Goal: Task Accomplishment & Management: Complete application form

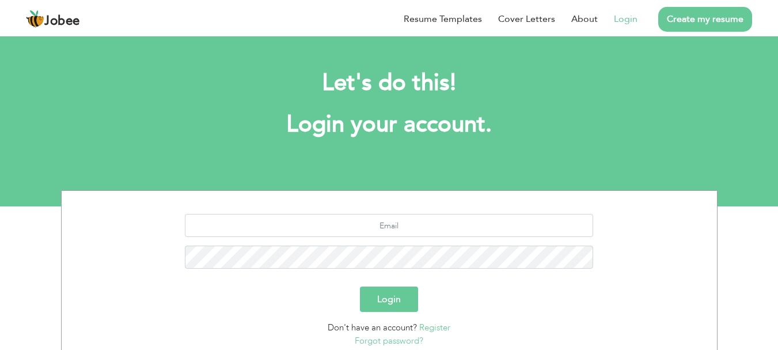
click at [626, 23] on link "Login" at bounding box center [626, 19] width 24 height 14
click at [414, 217] on input "text" at bounding box center [389, 225] width 409 height 23
type input "najam.hassan73@gmail.com"
click at [360, 286] on button "Login" at bounding box center [389, 298] width 58 height 25
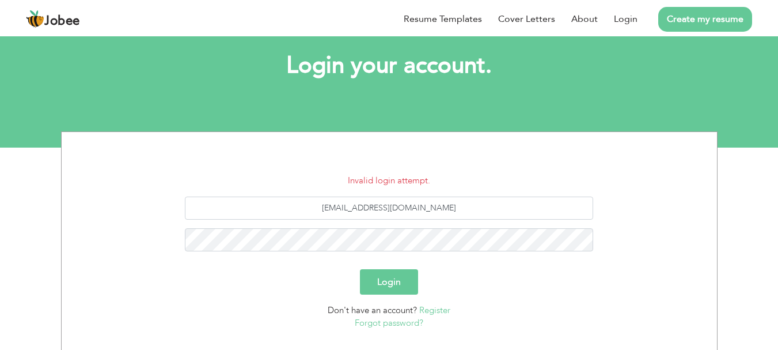
scroll to position [60, 0]
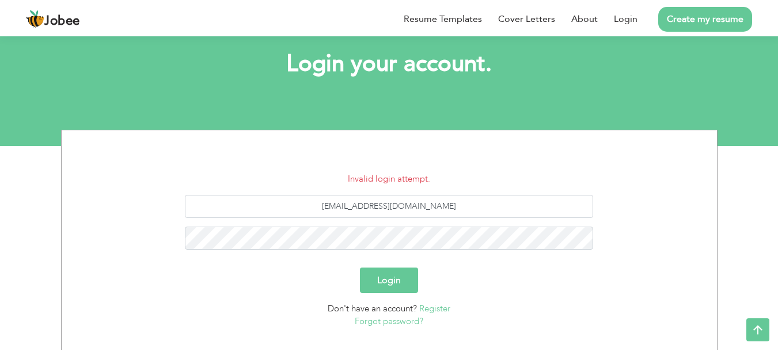
click at [402, 324] on link "Forgot password?" at bounding box center [389, 321] width 69 height 12
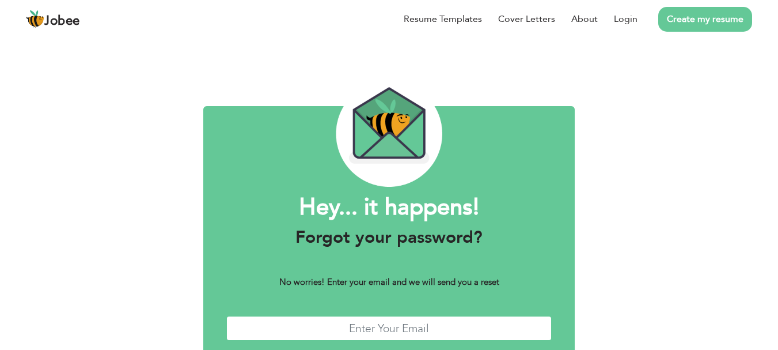
click at [445, 334] on input "text" at bounding box center [389, 328] width 326 height 25
type input "najam.hassan73@gmail.com"
click at [778, 315] on div "Hey... it happens! Forgot your password? No worries! Enter your email and we wi…" at bounding box center [389, 225] width 778 height 380
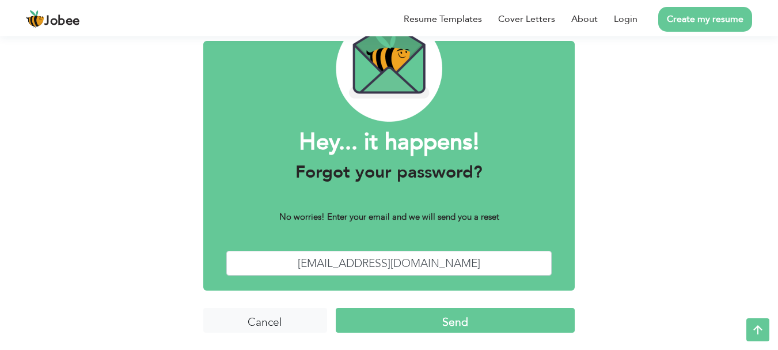
click at [449, 315] on input "Send" at bounding box center [455, 320] width 239 height 25
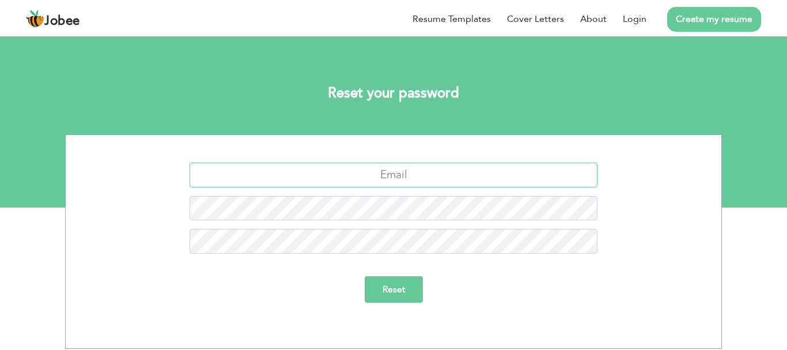
click at [398, 179] on input "text" at bounding box center [394, 174] width 409 height 25
click at [424, 168] on input "text" at bounding box center [394, 174] width 409 height 25
type input "najam.hassan73@gmail.com"
click at [403, 296] on input "Reset" at bounding box center [394, 289] width 58 height 27
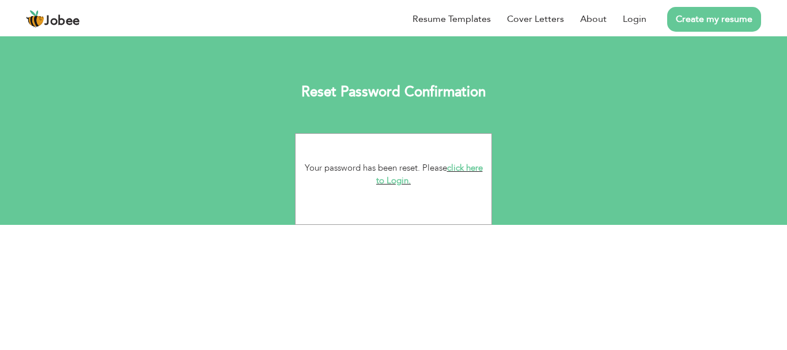
click at [404, 184] on link "click here to Login." at bounding box center [429, 174] width 107 height 25
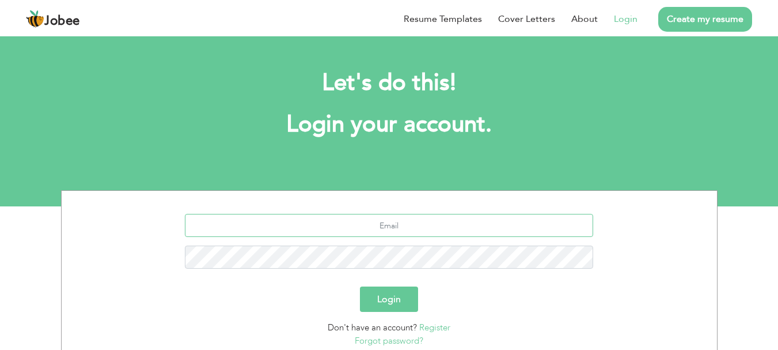
click at [394, 221] on input "text" at bounding box center [389, 225] width 409 height 23
type input "najam.hassan73@gmail.com"
click at [375, 290] on button "Login" at bounding box center [389, 298] width 58 height 25
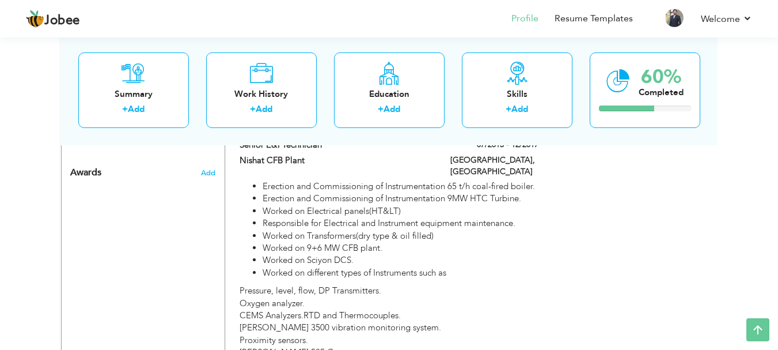
scroll to position [869, 0]
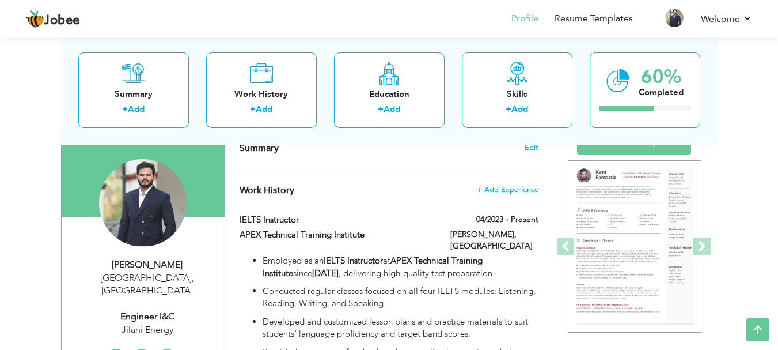
drag, startPoint x: 784, startPoint y: 81, endPoint x: 771, endPoint y: 99, distance: 22.4
click at [771, 99] on html "Jobee Profile Resume Templates Resume Templates Cover Letters About My Resume W…" at bounding box center [389, 87] width 778 height 350
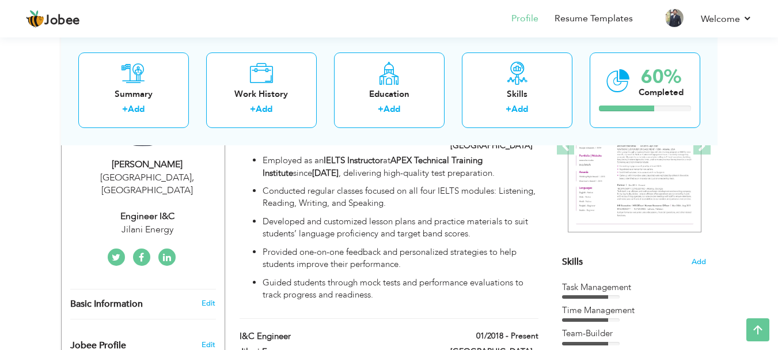
scroll to position [194, 0]
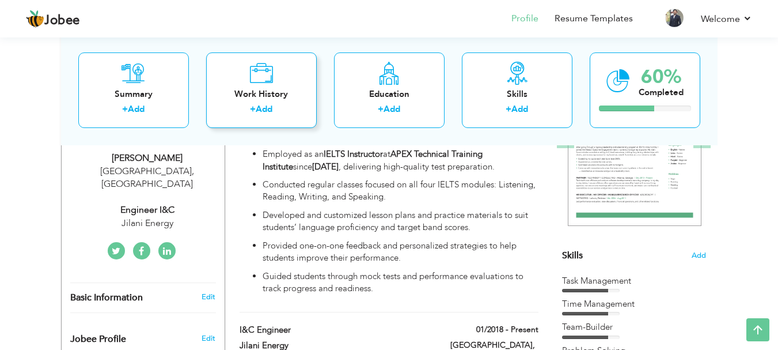
click at [258, 112] on link "Add" at bounding box center [264, 109] width 17 height 12
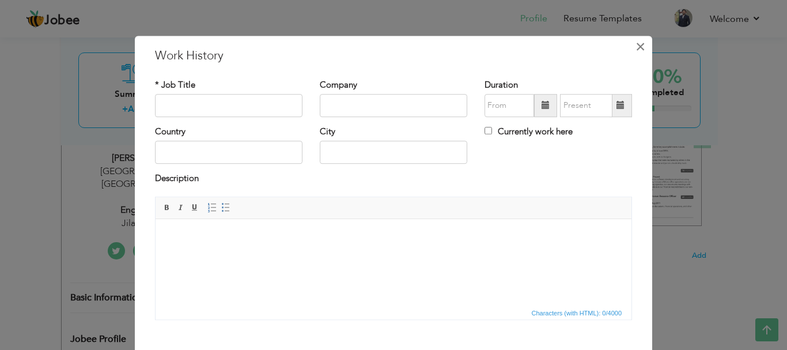
click at [636, 45] on span "×" at bounding box center [641, 46] width 10 height 21
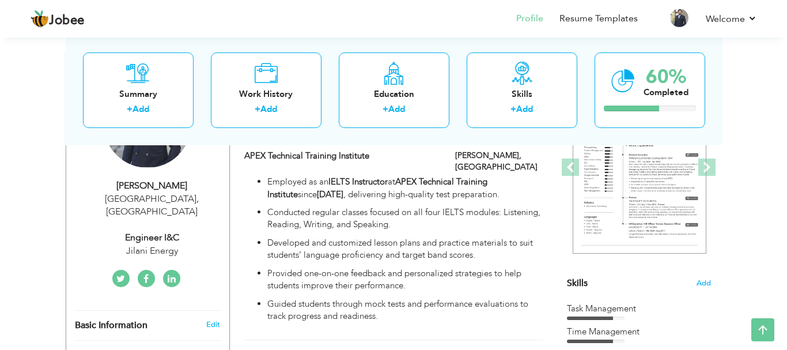
scroll to position [160, 0]
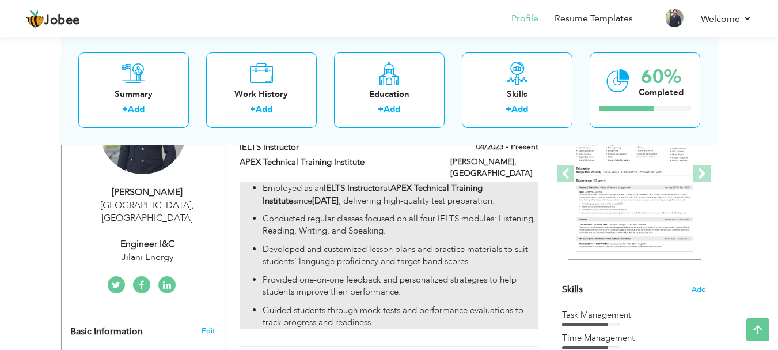
drag, startPoint x: 534, startPoint y: 190, endPoint x: 474, endPoint y: 193, distance: 60.6
click at [474, 193] on strong "APEX Technical Training Institute" at bounding box center [373, 194] width 220 height 24
type input "IELTS Instructor"
type input "APEX Technical Training Institute"
type input "04/2023"
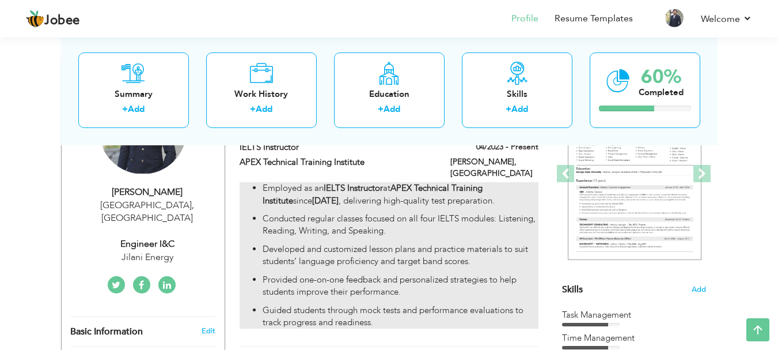
type input "[GEOGRAPHIC_DATA]"
type input "[PERSON_NAME]"
checkbox input "true"
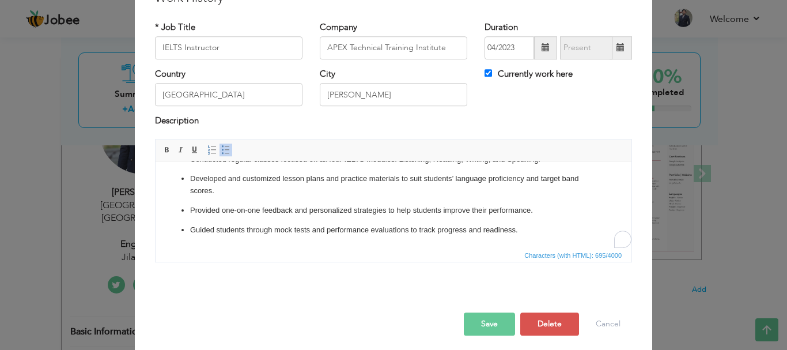
scroll to position [63, 0]
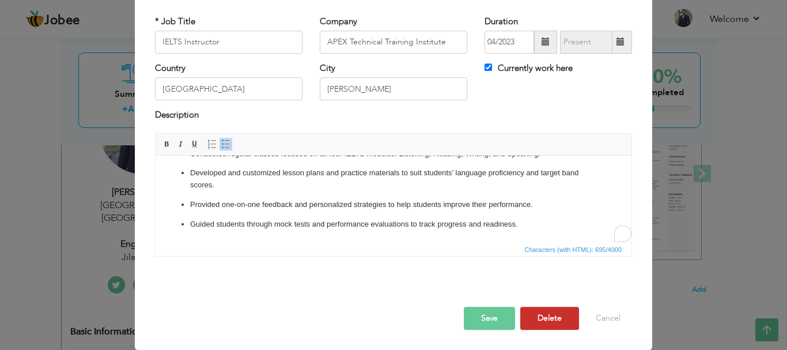
click at [555, 320] on button "Delete" at bounding box center [549, 318] width 59 height 23
click at [542, 314] on button "Delete" at bounding box center [545, 318] width 67 height 23
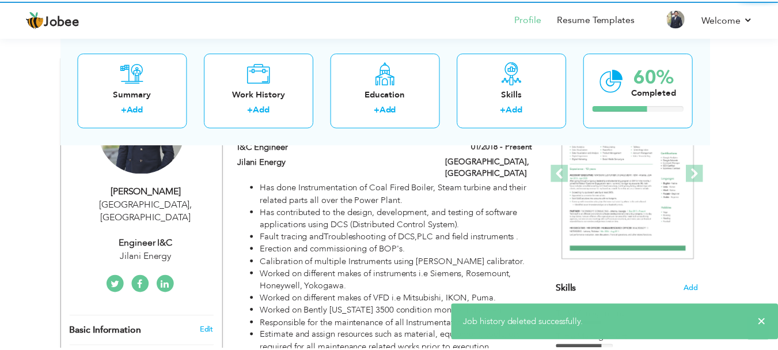
scroll to position [0, 0]
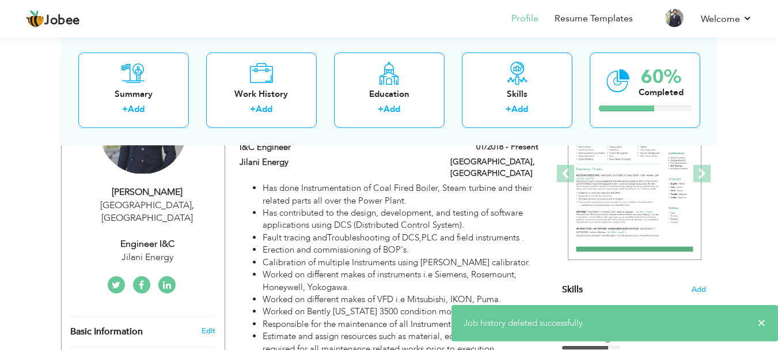
drag, startPoint x: 785, startPoint y: 132, endPoint x: 786, endPoint y: 179, distance: 47.3
click at [778, 179] on html "Jobee Profile Resume Templates Resume Templates Cover Letters About My Resume W…" at bounding box center [389, 15] width 778 height 350
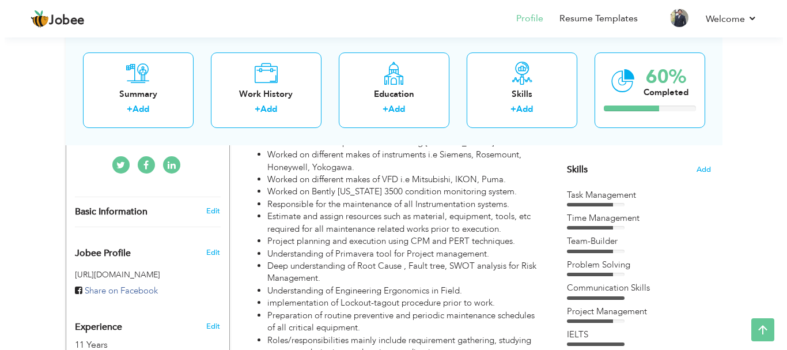
scroll to position [282, 0]
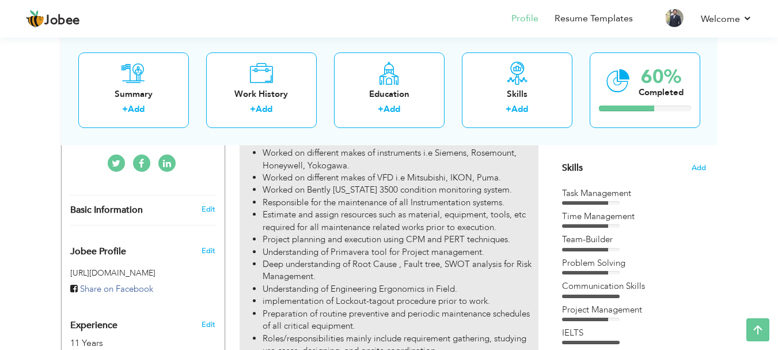
click at [472, 196] on li "Responsible for the maintenance of all Instrumentation systems." at bounding box center [400, 202] width 275 height 12
type input "I&C Engineer"
type input "Jilani Energy"
type input "01/2018"
type input "[GEOGRAPHIC_DATA]"
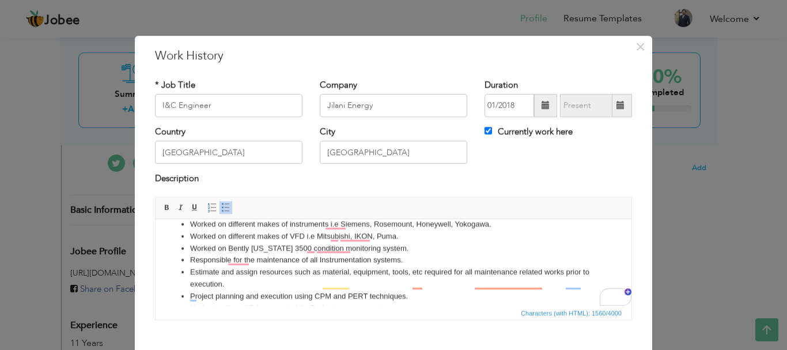
scroll to position [74, 0]
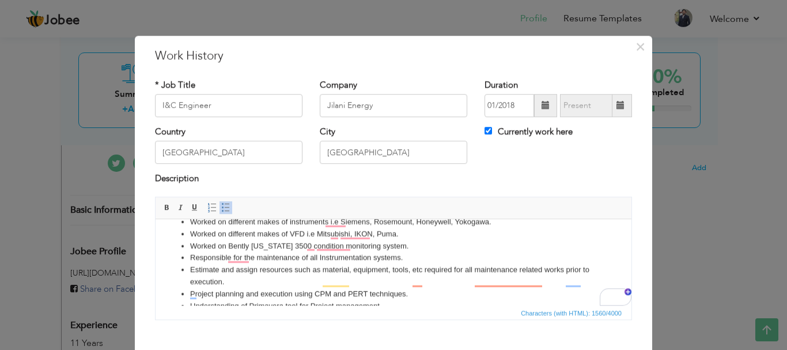
click at [319, 263] on li "Responsible for the maintenance of all Instrumentation systems." at bounding box center [393, 257] width 407 height 12
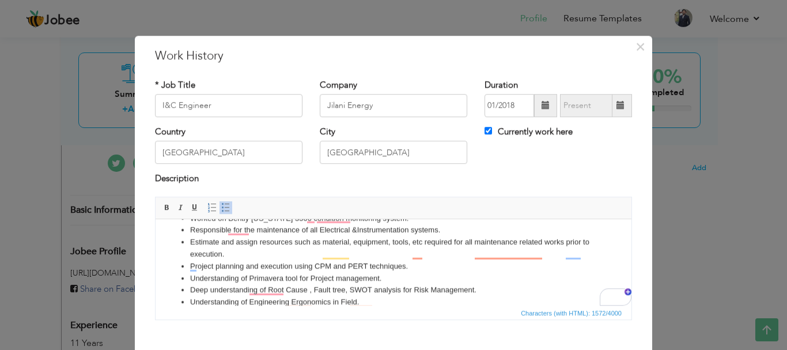
scroll to position [0, 0]
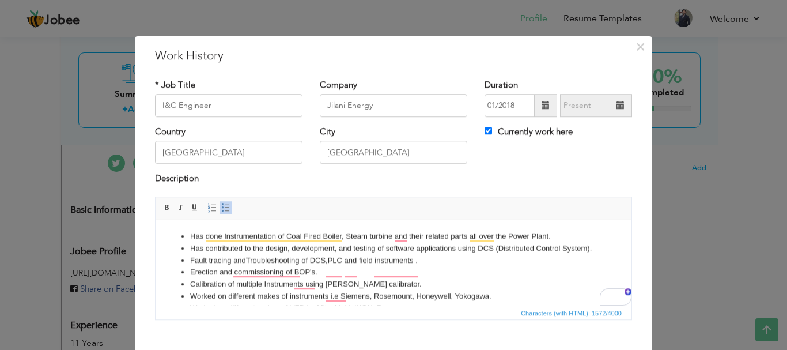
click at [285, 254] on li "Has contributed to the design, development, and testing of software application…" at bounding box center [393, 248] width 407 height 12
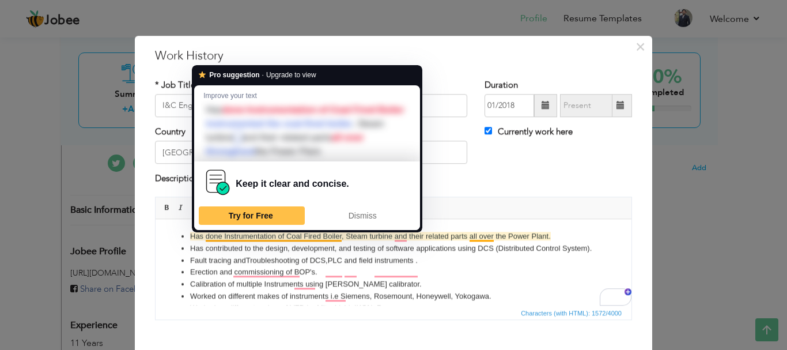
click at [282, 239] on li "Has done Instrumentation of Coal Fired Boiler, Steam turbine and their related …" at bounding box center [393, 236] width 407 height 12
click at [222, 236] on li "Has done Instrumentation of Coal Fired Boiler, Steam turbine and their related …" at bounding box center [393, 236] width 407 height 12
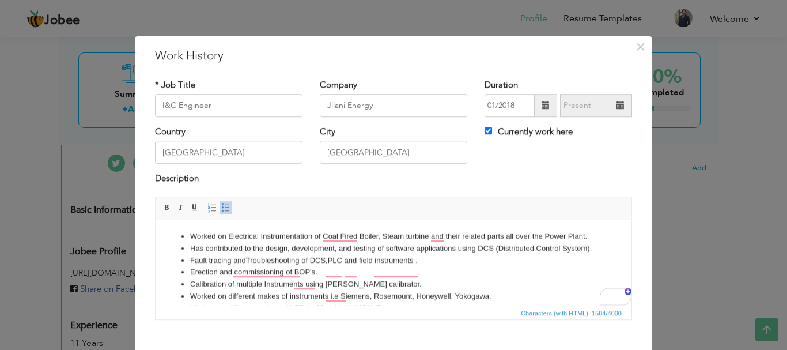
click at [313, 233] on li "Worked on Electrical Instrumentation of Coal Fired Boiler, Steam turbine and th…" at bounding box center [393, 236] width 407 height 12
click at [259, 233] on li "Worked on Electrical Instrument of Coal Fired Boiler, Steam turbine and their r…" at bounding box center [393, 236] width 407 height 12
click at [304, 233] on li "Worked on Electrical & Instrument of Coal Fired Boiler, Steam turbine and their…" at bounding box center [393, 236] width 407 height 12
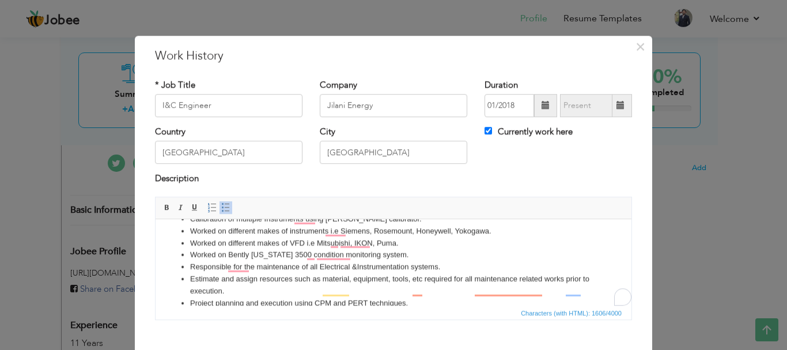
scroll to position [80, 0]
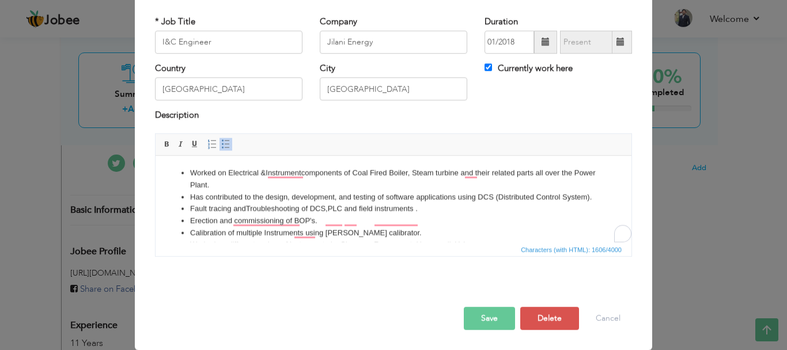
click at [487, 316] on button "Save" at bounding box center [489, 318] width 51 height 23
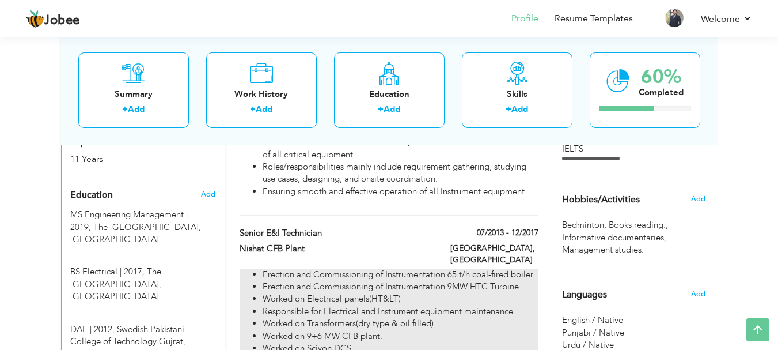
click at [416, 293] on li "Worked on Electrical panels(HT&LT)" at bounding box center [400, 299] width 275 height 12
type input "Senior E&I Technician"
type input "Nishat CFB Plant"
type input "07/2013"
type input "12/2017"
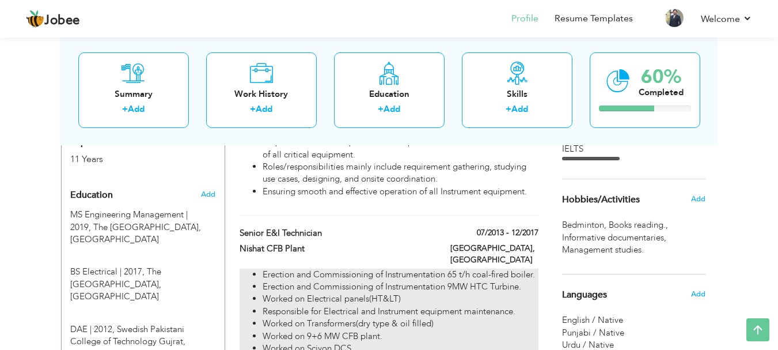
checkbox input "false"
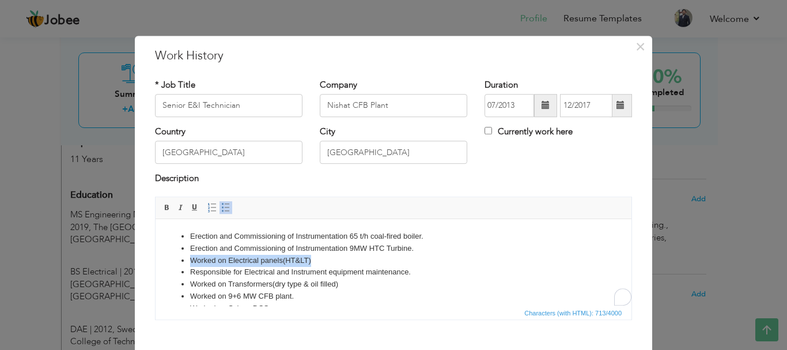
drag, startPoint x: 326, startPoint y: 256, endPoint x: 192, endPoint y: 262, distance: 133.2
click at [192, 262] on li "Worked on Electrical panels(HT&LT)" at bounding box center [393, 260] width 407 height 12
copy li "Worked on Electrical panels(HT&LT)"
click at [368, 255] on li "Worked on Electrical panels(HT&LT)" at bounding box center [393, 260] width 407 height 12
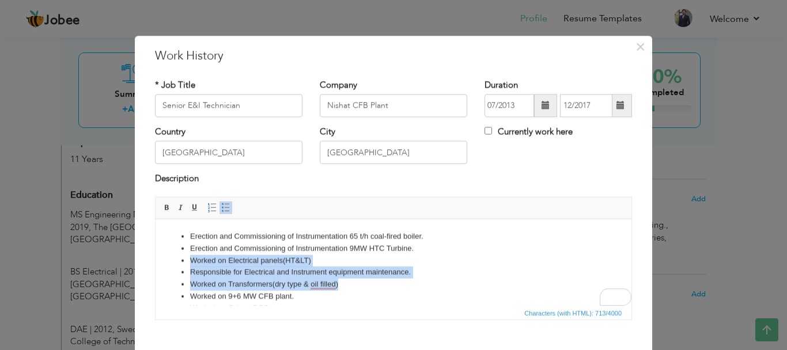
drag, startPoint x: 346, startPoint y: 254, endPoint x: 187, endPoint y: 258, distance: 159.6
click at [187, 258] on ul "Erection and Commissioning of Instrumentation 65 t/h coal-fired boiler. Erectio…" at bounding box center [393, 278] width 453 height 96
copy ul "Worked on Electrical panels(HT&LT) Responsible for Electrical and Instrument eq…"
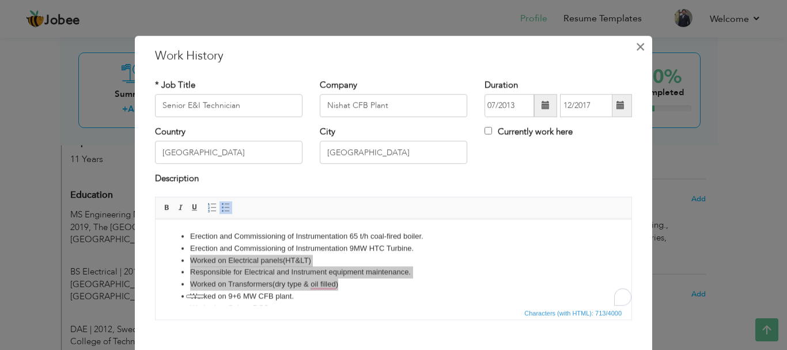
click at [636, 45] on span "×" at bounding box center [641, 46] width 10 height 21
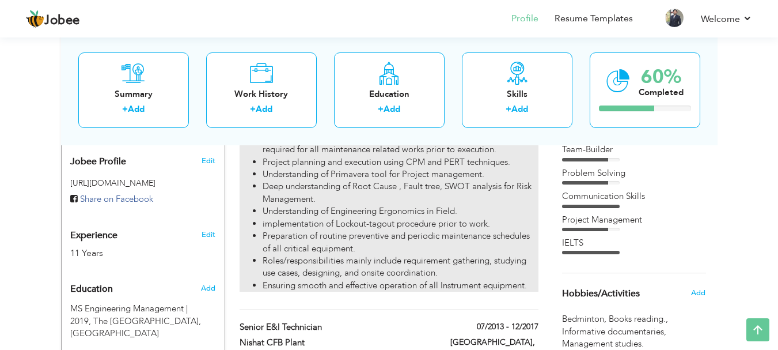
click at [508, 255] on li "Roles/responsibilities mainly include requirement gathering, studying use cases…" at bounding box center [400, 267] width 275 height 25
type input "I&C Engineer"
type input "Jilani Energy"
type input "01/2018"
checkbox input "true"
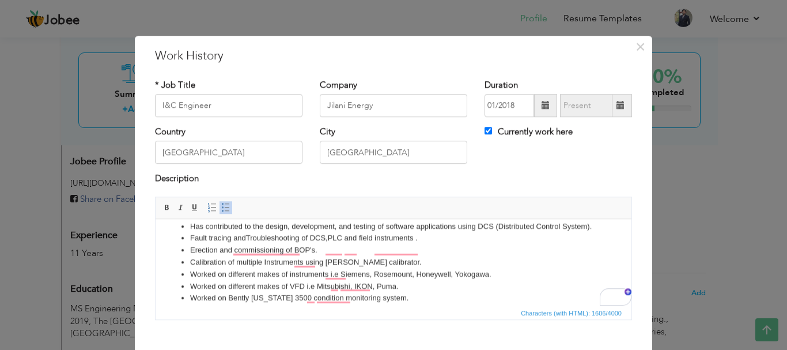
click at [255, 232] on li "Has contributed to the design, development, and testing of software application…" at bounding box center [393, 226] width 407 height 12
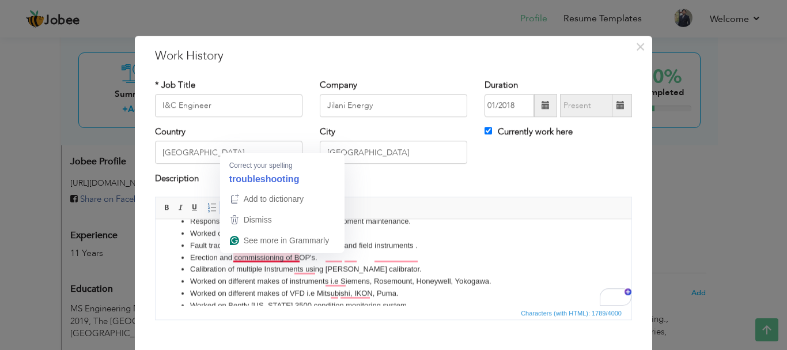
click at [245, 251] on li "Fault tracing andTroubleshooting of DCS,PLC and field instruments ." at bounding box center [393, 245] width 407 height 12
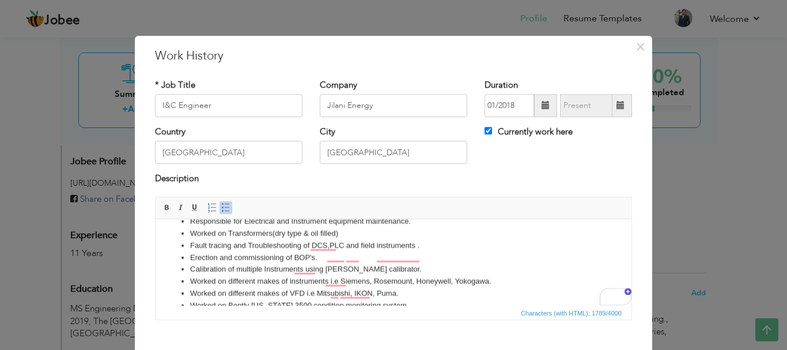
click at [422, 251] on li "Fault tracing and Troubleshooting of DCS,PLC and field instruments ." at bounding box center [393, 245] width 407 height 12
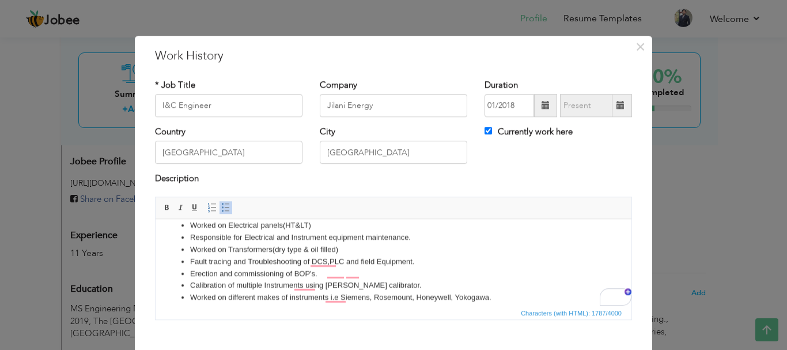
scroll to position [41, 0]
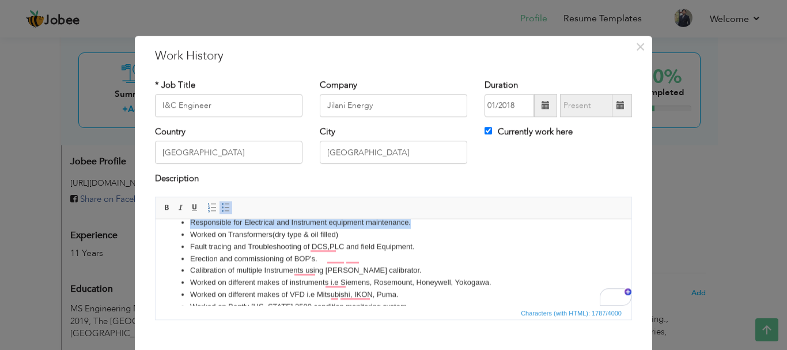
drag, startPoint x: 426, startPoint y: 235, endPoint x: 51, endPoint y: 237, distance: 374.5
click at [156, 237] on html "Worked on Electrical & Instrument components of Coal Fired Boiler, Steam turbin…" at bounding box center [394, 306] width 476 height 298
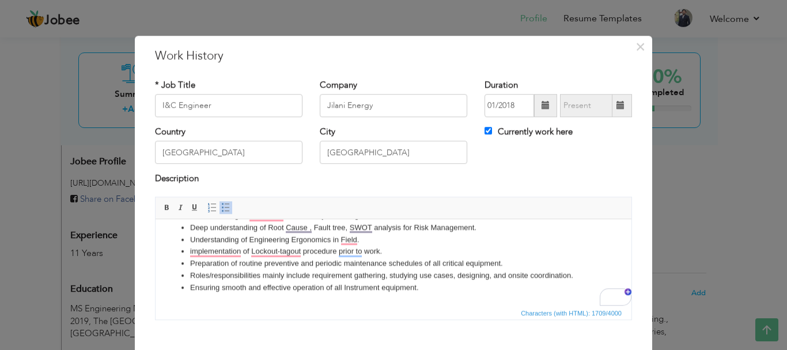
drag, startPoint x: 627, startPoint y: 252, endPoint x: 788, endPoint y: 517, distance: 309.5
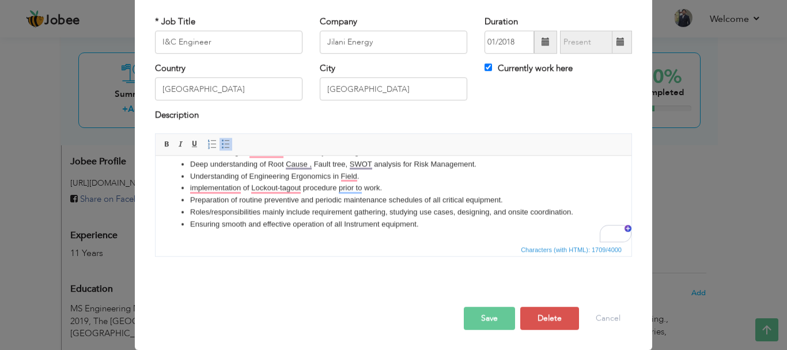
click at [486, 319] on button "Save" at bounding box center [489, 318] width 51 height 23
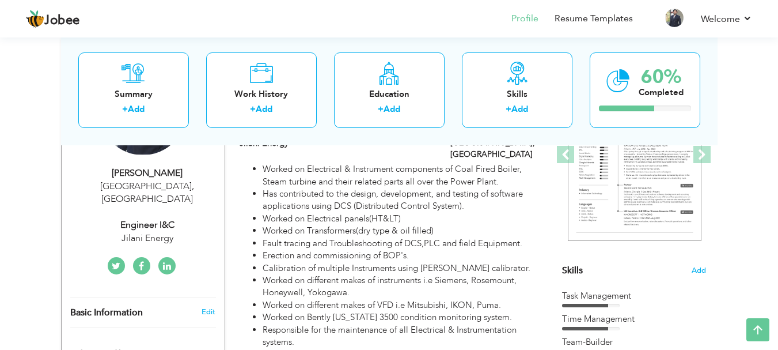
click at [179, 218] on div "Engineer I&C" at bounding box center [147, 224] width 154 height 13
type input "[PERSON_NAME]"
type input "03367163310"
select select "number:166"
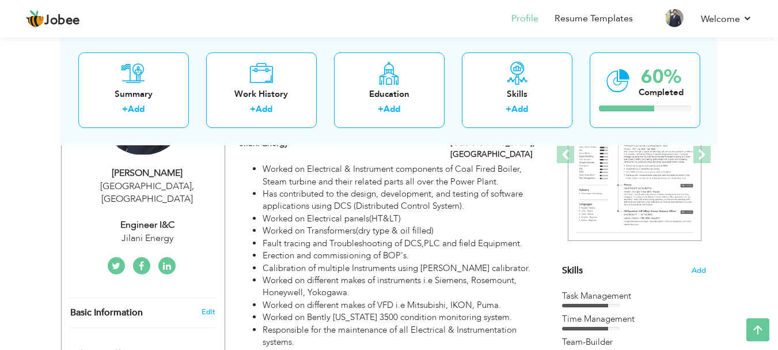
type input "[GEOGRAPHIC_DATA]"
select select "number:13"
type input "Jilani Energy"
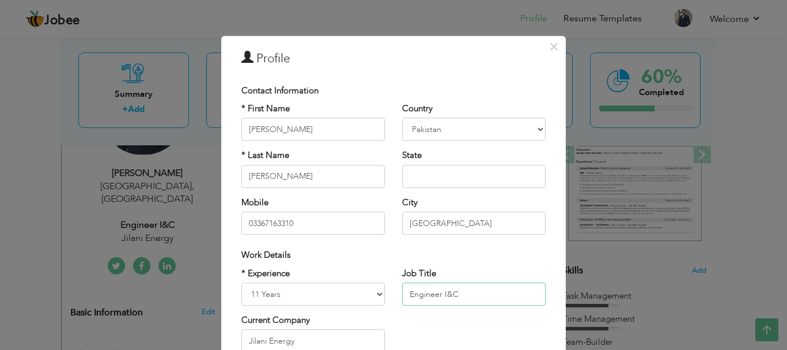
click at [454, 290] on input "Engineer I&C" at bounding box center [473, 293] width 143 height 23
type input "Engineer E&I"
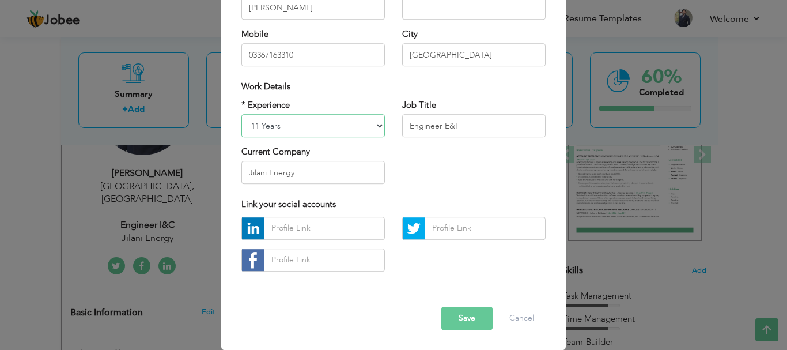
click at [374, 126] on select "Entry Level Less than 1 Year 1 Year 2 Years 3 Years 4 Years 5 Years 6 Years 7 Y…" at bounding box center [312, 125] width 143 height 23
select select "number:15"
click at [241, 114] on select "Entry Level Less than 1 Year 1 Year 2 Years 3 Years 4 Years 5 Years 6 Years 7 Y…" at bounding box center [312, 125] width 143 height 23
click at [466, 311] on button "Save" at bounding box center [466, 318] width 51 height 23
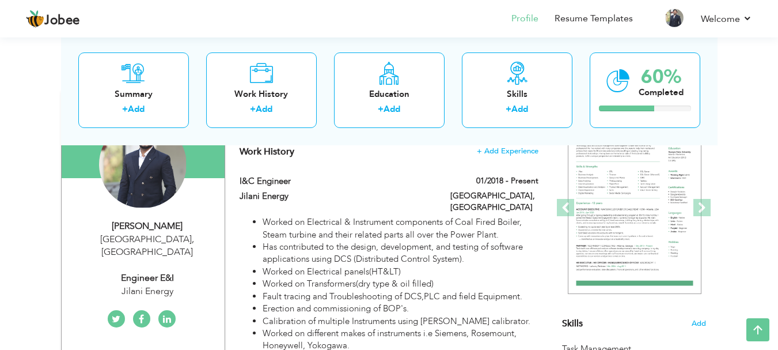
scroll to position [2, 0]
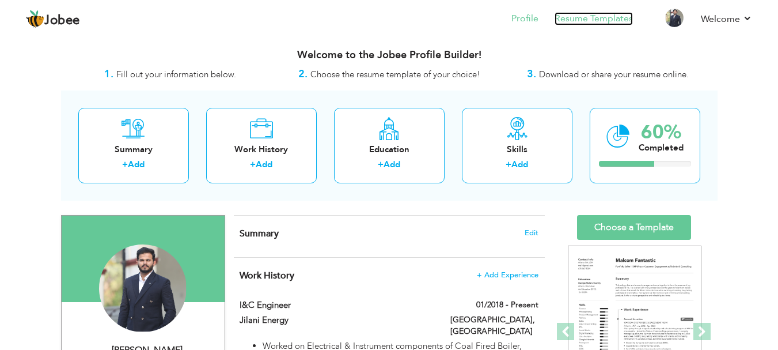
click at [605, 20] on link "Resume Templates" at bounding box center [594, 18] width 78 height 13
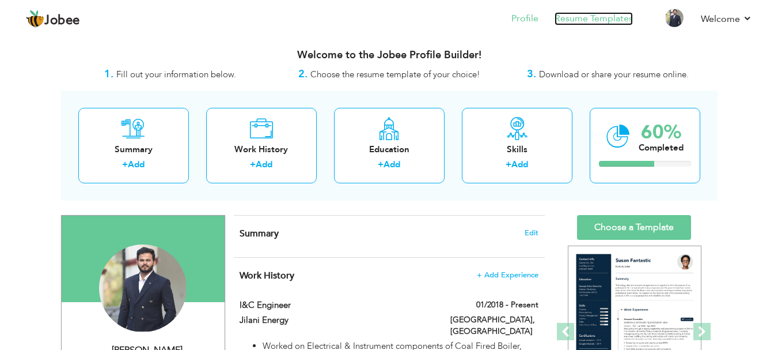
click at [593, 18] on link "Resume Templates" at bounding box center [594, 18] width 78 height 13
